Goal: Check status: Check status

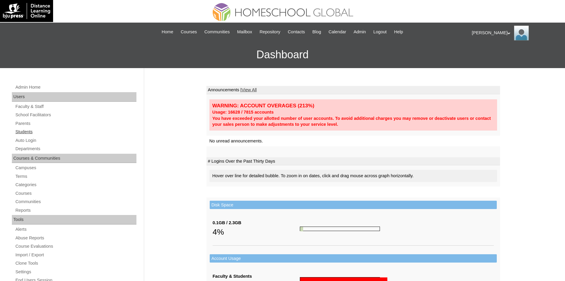
click at [34, 133] on link "Students" at bounding box center [76, 131] width 122 height 7
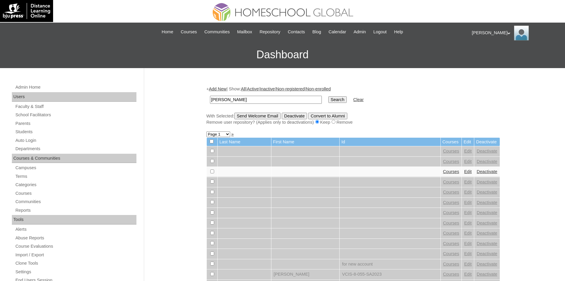
type input "[PERSON_NAME]"
click at [329, 96] on input "Search" at bounding box center [338, 99] width 18 height 7
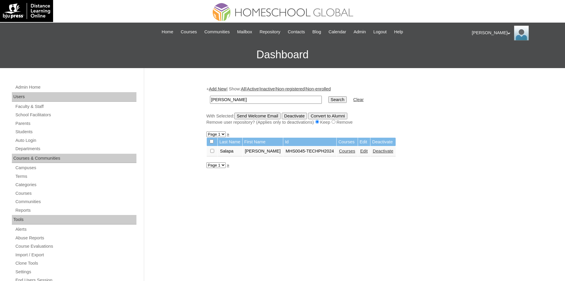
click at [342, 150] on link "Courses" at bounding box center [347, 150] width 16 height 5
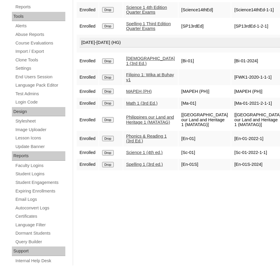
scroll to position [210, 0]
